Goal: Download file/media

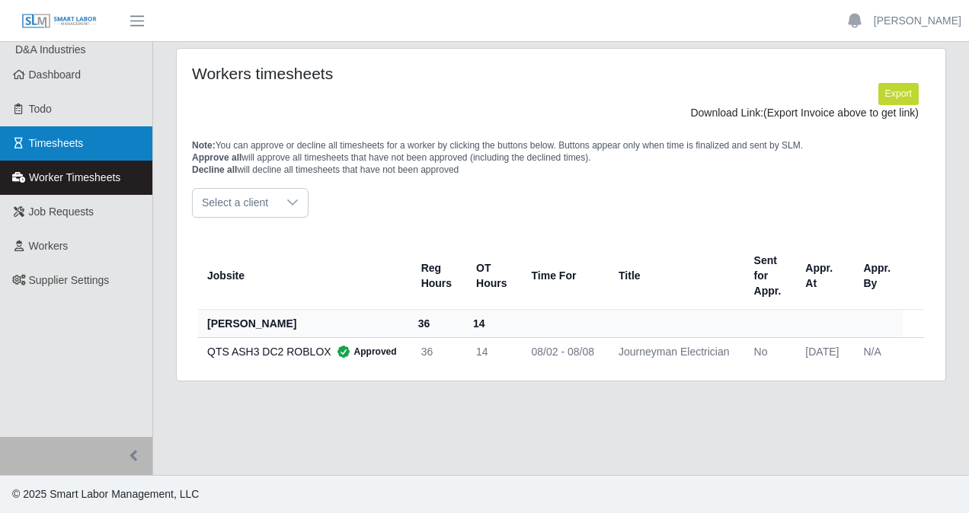
click at [75, 149] on span "Timesheets" at bounding box center [56, 143] width 55 height 12
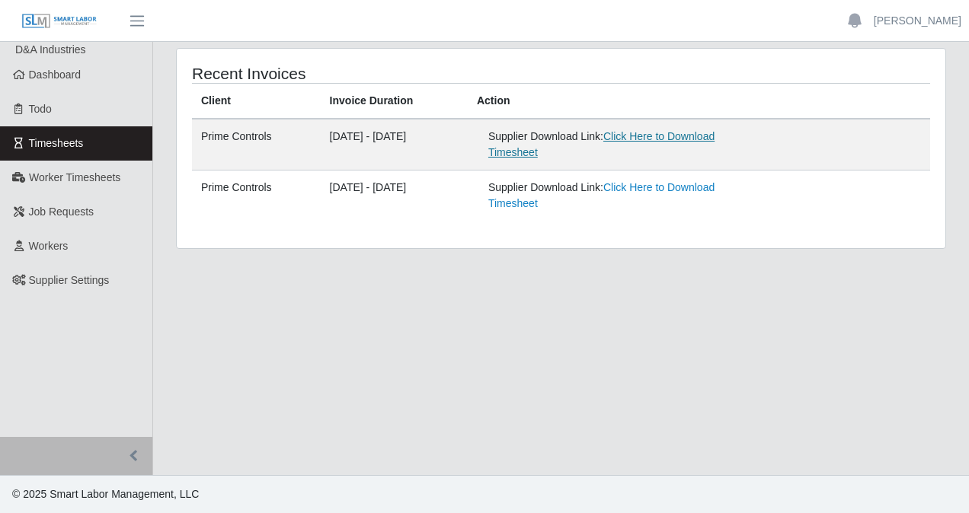
click at [713, 139] on link "Click Here to Download Timesheet" at bounding box center [601, 144] width 226 height 28
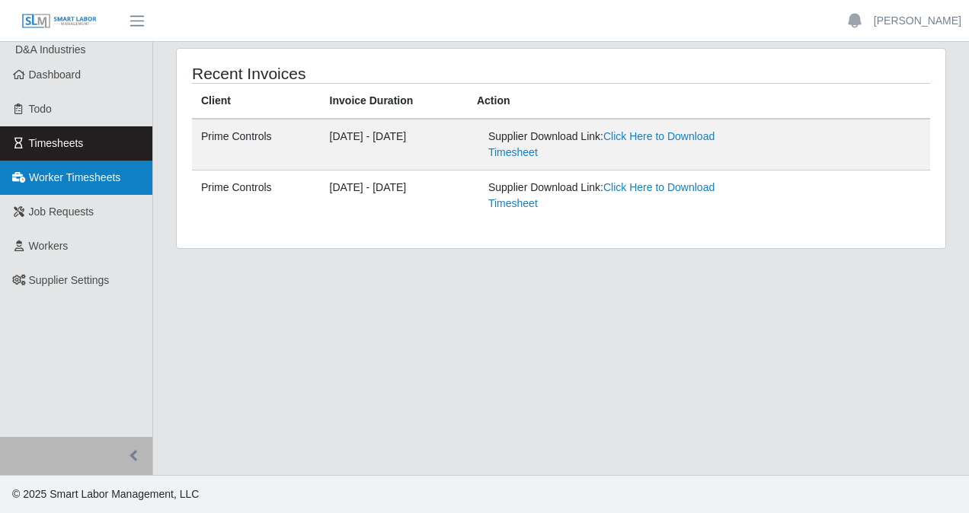
click at [87, 172] on span "Worker Timesheets" at bounding box center [74, 177] width 91 height 12
